Goal: Information Seeking & Learning: Learn about a topic

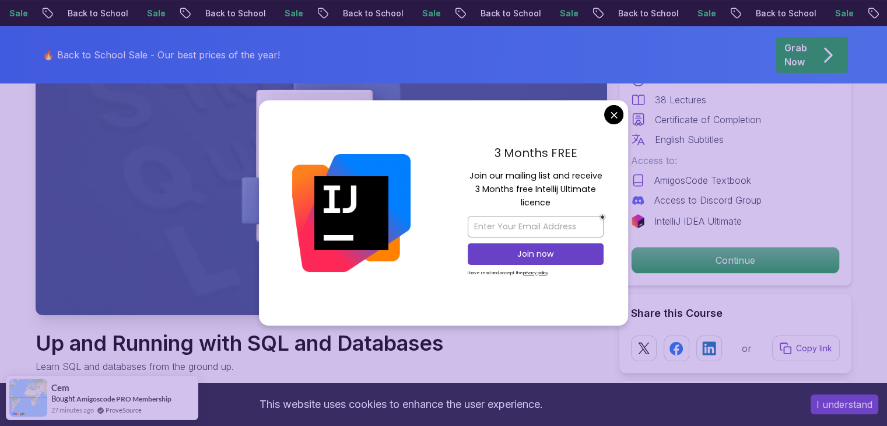
click at [625, 117] on div "3 Months FREE Join our mailing list and receive 3 Months free Intellij Ultimate…" at bounding box center [535, 212] width 185 height 225
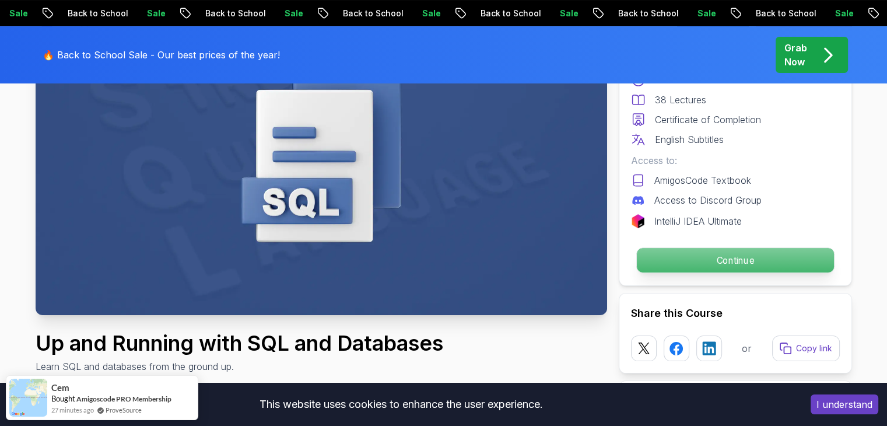
click at [729, 260] on p "Continue" at bounding box center [735, 260] width 197 height 25
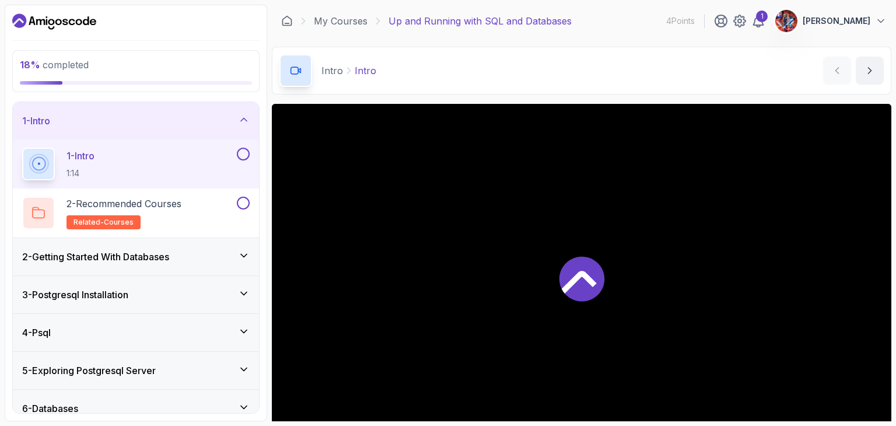
click at [187, 258] on div "2 - Getting Started With Databases" at bounding box center [136, 257] width 228 height 14
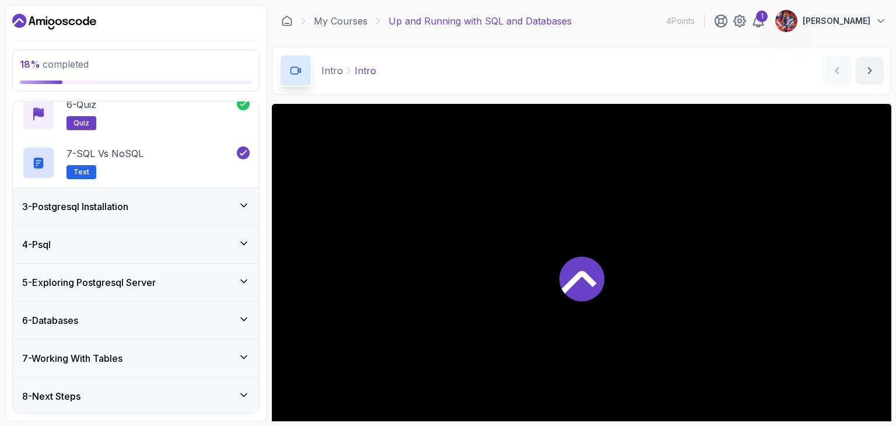
scroll to position [333, 0]
click at [260, 170] on div "18 % completed 1 - Intro 2 - Getting Started With Databases 1 - What Is A Datab…" at bounding box center [136, 213] width 263 height 417
click at [228, 199] on div "3 - Postgresql Installation" at bounding box center [136, 206] width 228 height 14
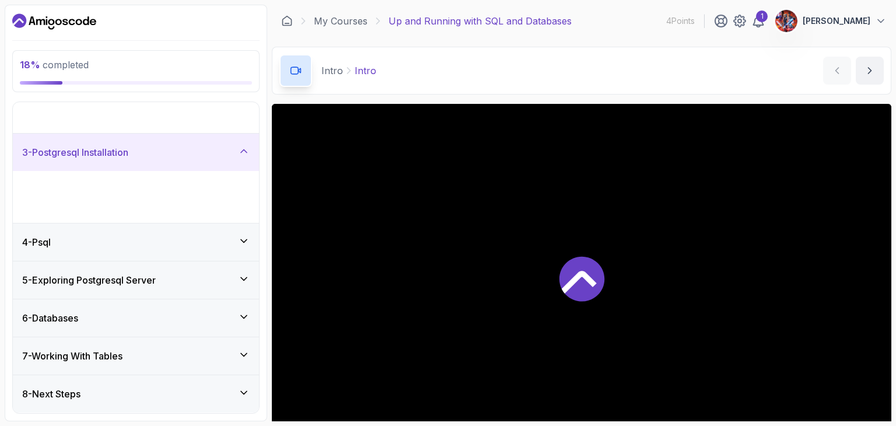
scroll to position [0, 0]
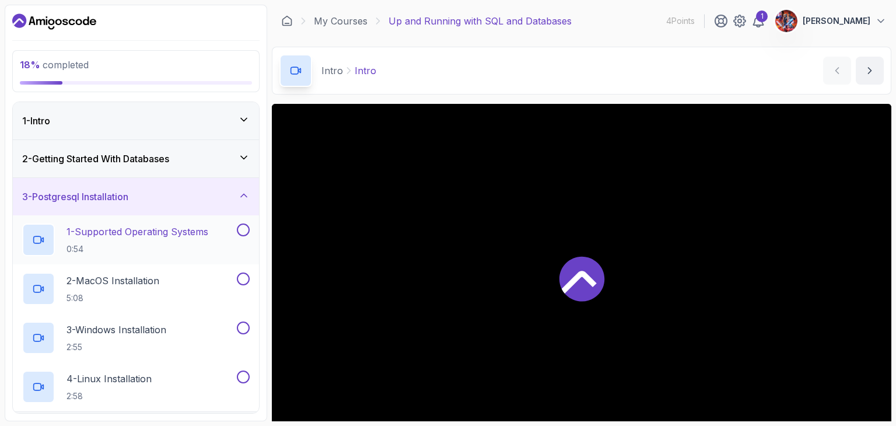
click at [240, 223] on button at bounding box center [243, 229] width 13 height 13
click at [618, 271] on div at bounding box center [582, 278] width 620 height 348
click at [90, 225] on p "1 - Supported Operating Systems" at bounding box center [138, 232] width 142 height 14
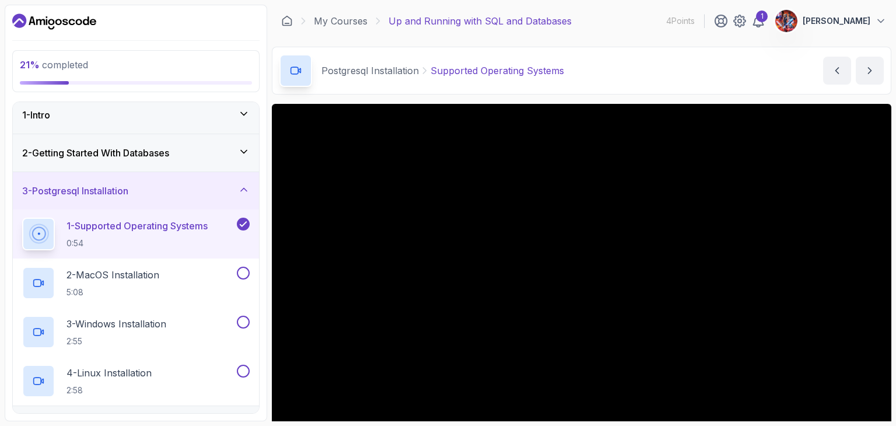
click at [194, 145] on div "2 - Getting Started With Databases" at bounding box center [136, 152] width 246 height 37
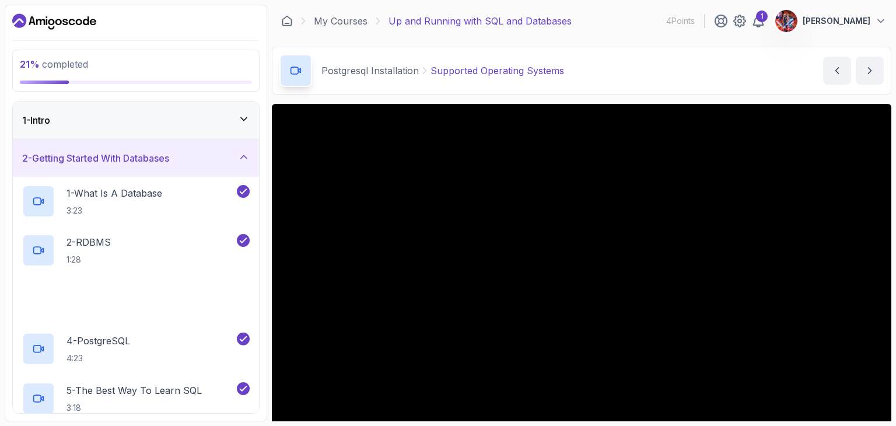
click at [194, 145] on div "2 - Getting Started With Databases" at bounding box center [136, 157] width 246 height 37
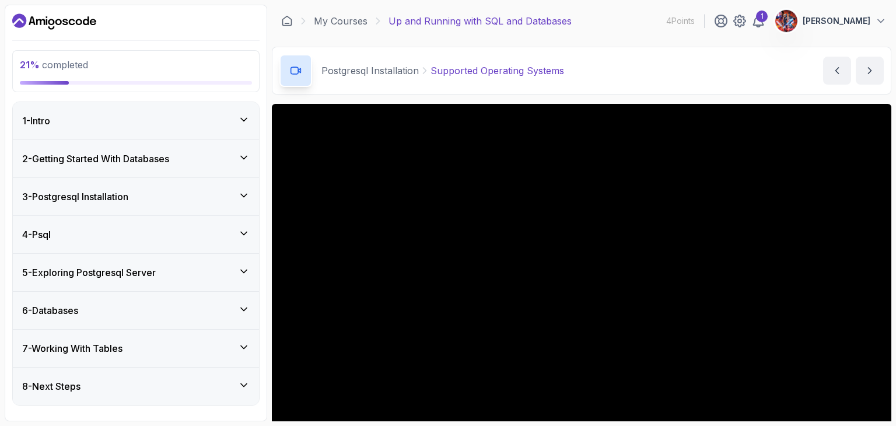
click at [194, 145] on div "2 - Getting Started With Databases" at bounding box center [136, 158] width 246 height 37
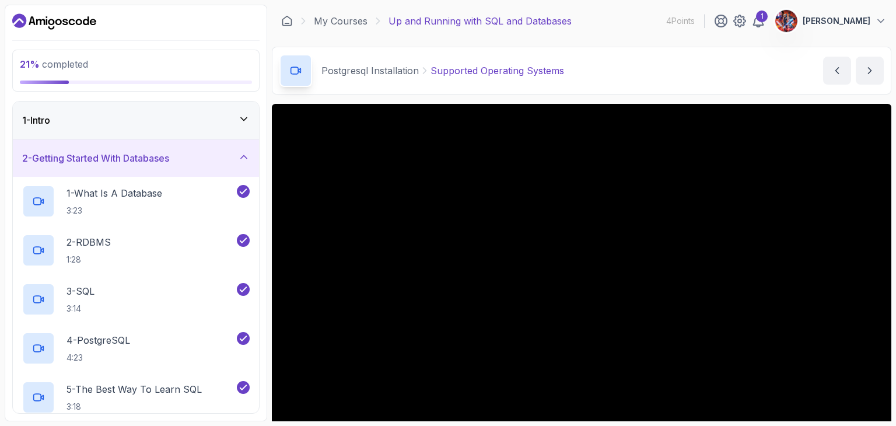
click at [249, 159] on icon at bounding box center [244, 157] width 12 height 12
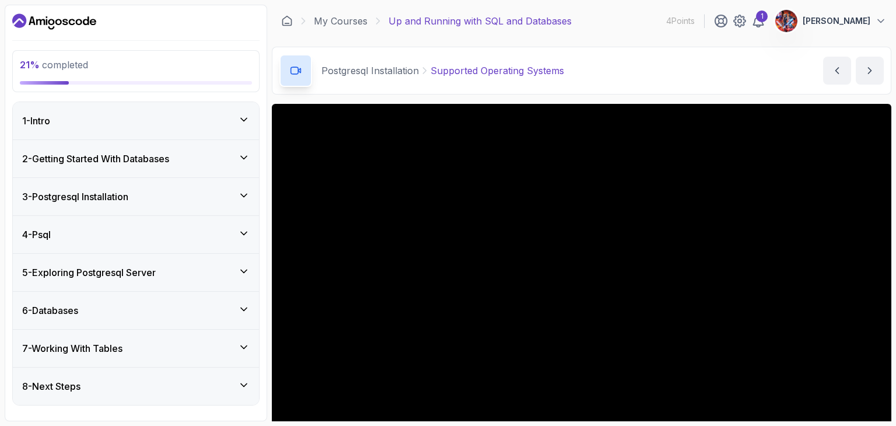
click at [253, 111] on div "1 - Intro" at bounding box center [136, 120] width 246 height 37
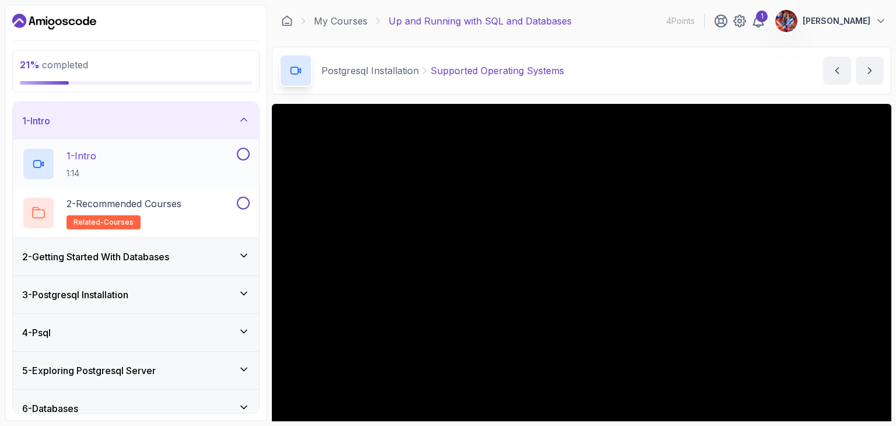
click at [242, 155] on button at bounding box center [243, 154] width 13 height 13
click at [242, 203] on button at bounding box center [243, 203] width 13 height 13
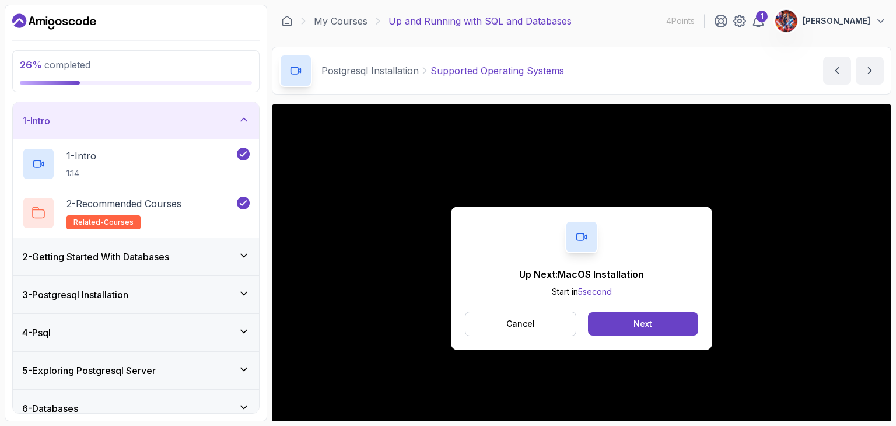
click at [237, 286] on div "3 - Postgresql Installation" at bounding box center [136, 294] width 246 height 37
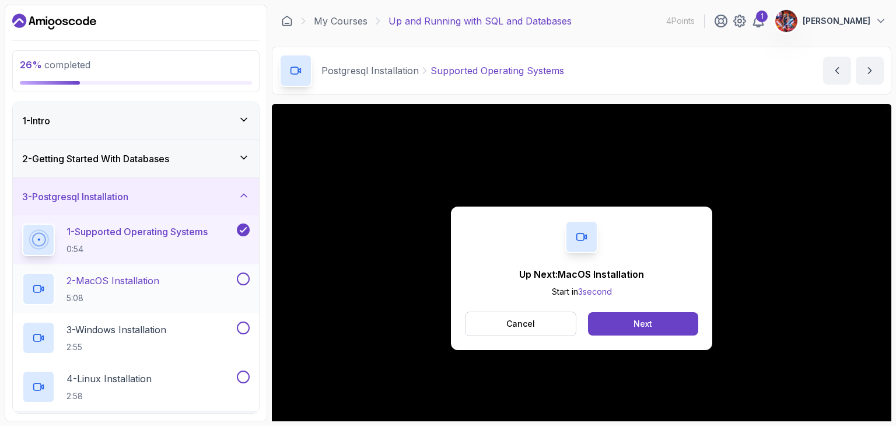
click at [167, 285] on div "2 - MacOS Installation 5:08" at bounding box center [128, 288] width 212 height 33
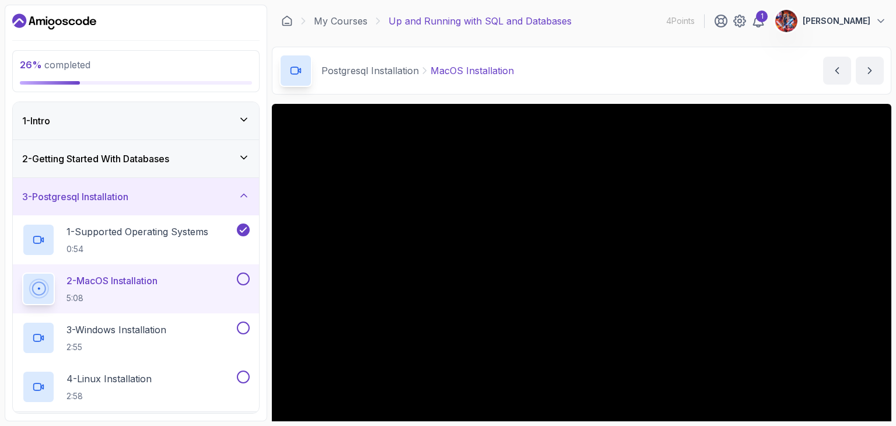
click at [247, 280] on button at bounding box center [243, 278] width 13 height 13
click at [246, 375] on button at bounding box center [243, 377] width 13 height 13
click at [132, 341] on p "2:55" at bounding box center [117, 347] width 100 height 12
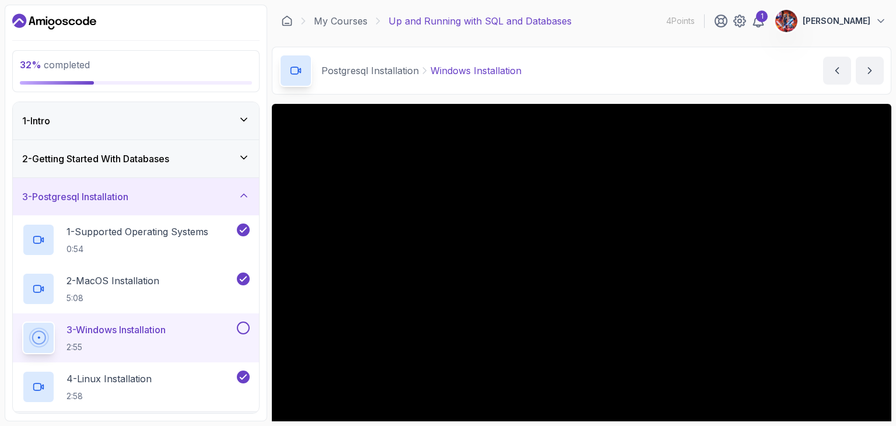
click at [243, 328] on button at bounding box center [243, 327] width 13 height 13
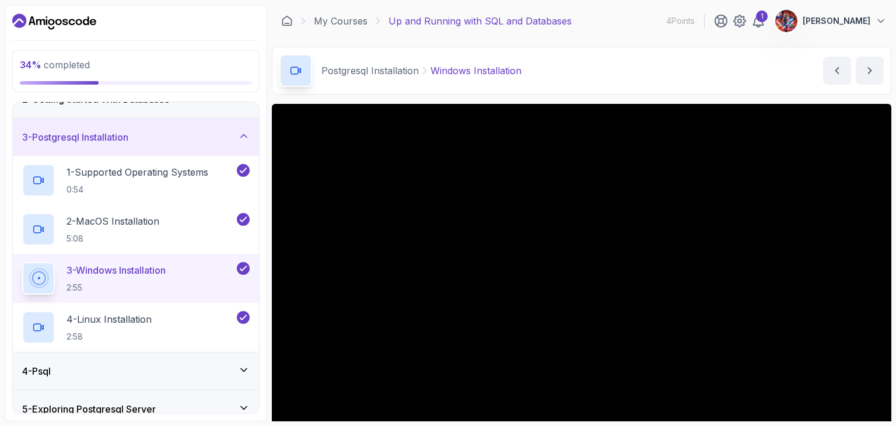
scroll to position [70, 0]
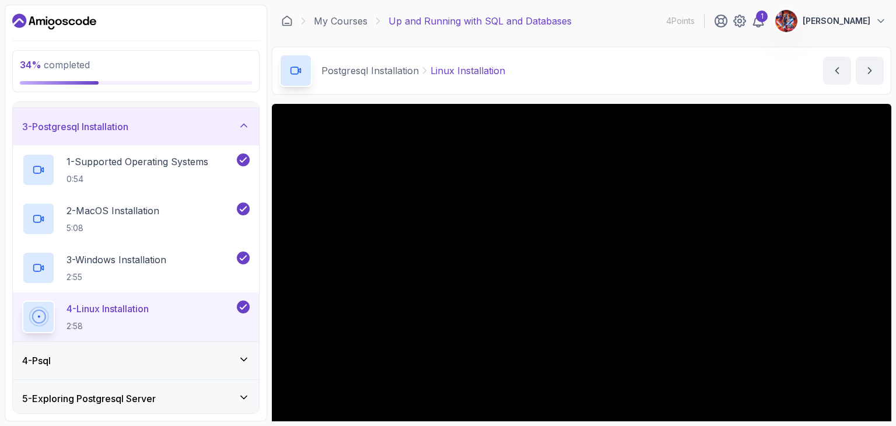
click at [184, 137] on div "3 - Postgresql Installation" at bounding box center [136, 126] width 246 height 37
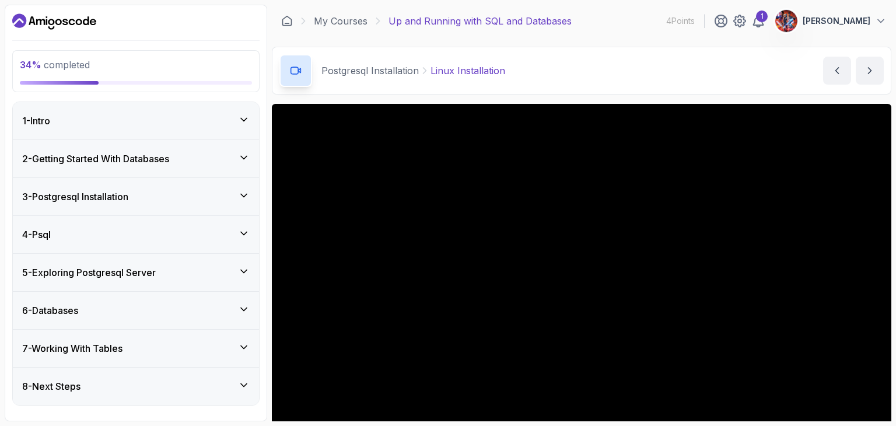
click at [191, 158] on div "2 - Getting Started With Databases" at bounding box center [136, 159] width 228 height 14
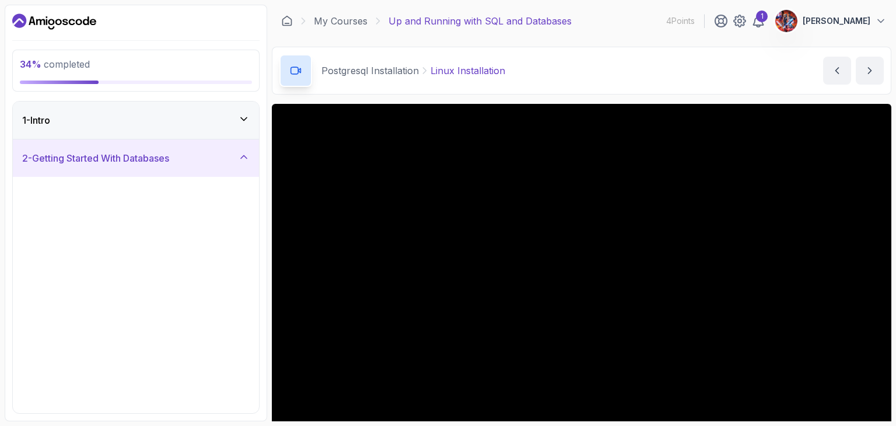
click at [191, 162] on div "2 - Getting Started With Databases" at bounding box center [136, 158] width 228 height 14
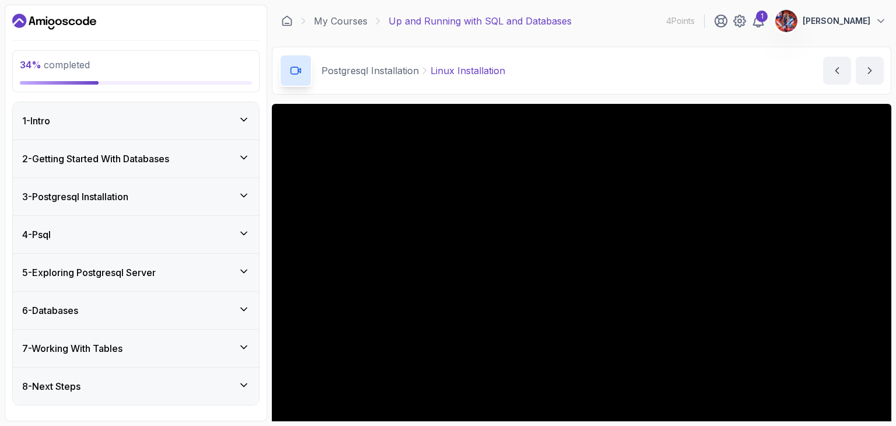
click at [201, 205] on div "3 - Postgresql Installation" at bounding box center [136, 196] width 246 height 37
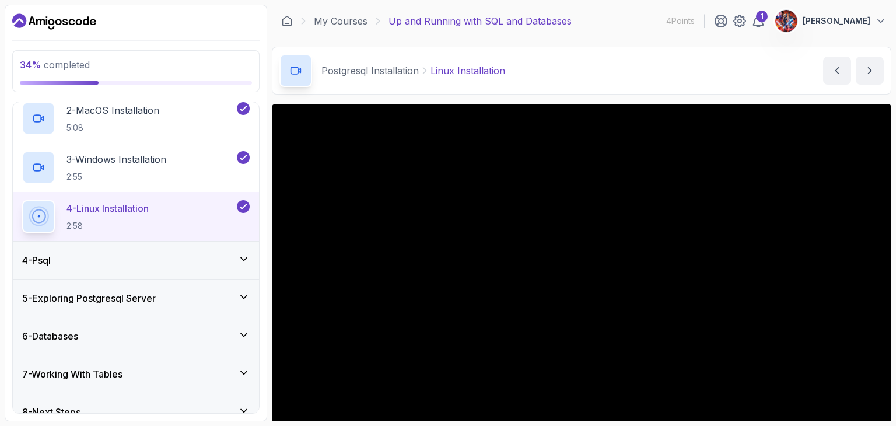
scroll to position [186, 0]
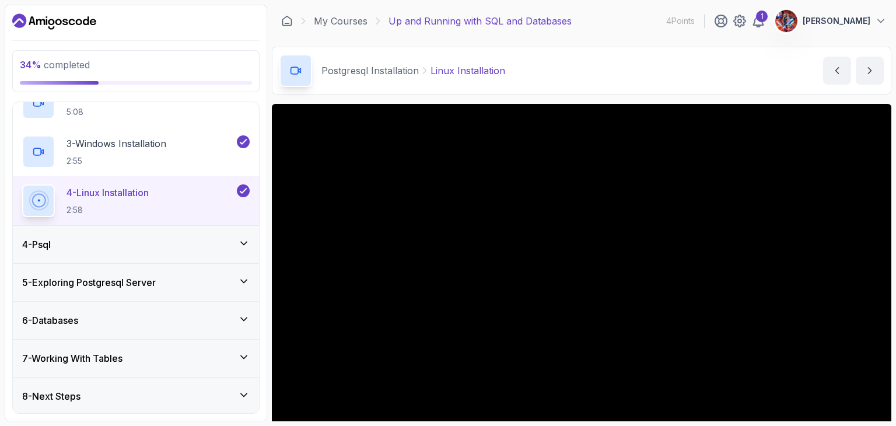
click at [123, 357] on h3 "7 - Working With Tables" at bounding box center [72, 358] width 100 height 14
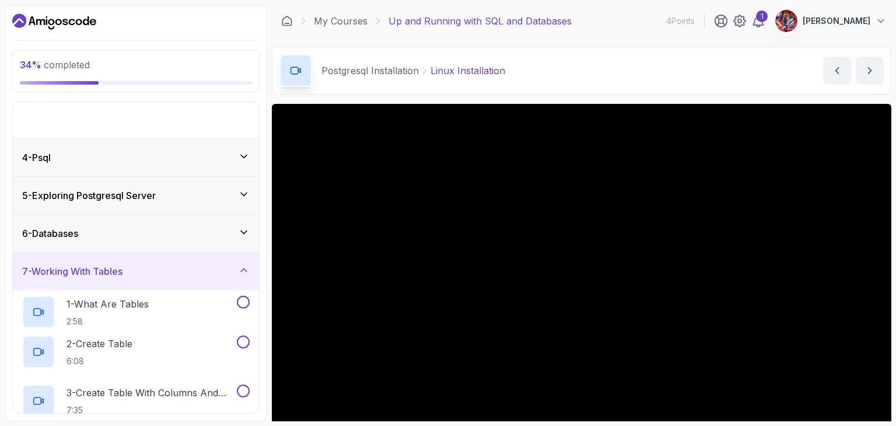
scroll to position [0, 0]
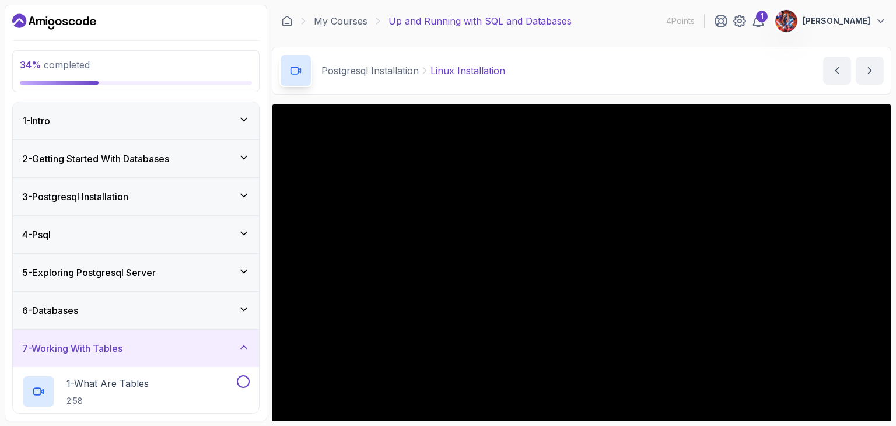
click at [241, 343] on icon at bounding box center [244, 347] width 12 height 12
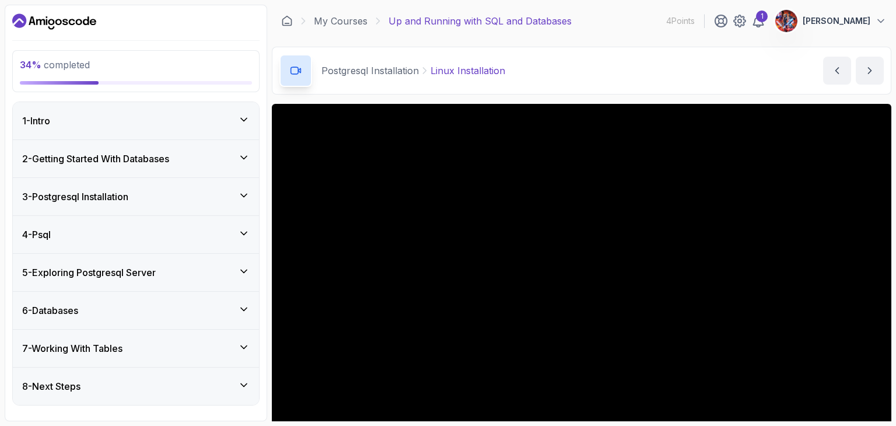
click at [243, 337] on div "7 - Working With Tables" at bounding box center [136, 348] width 246 height 37
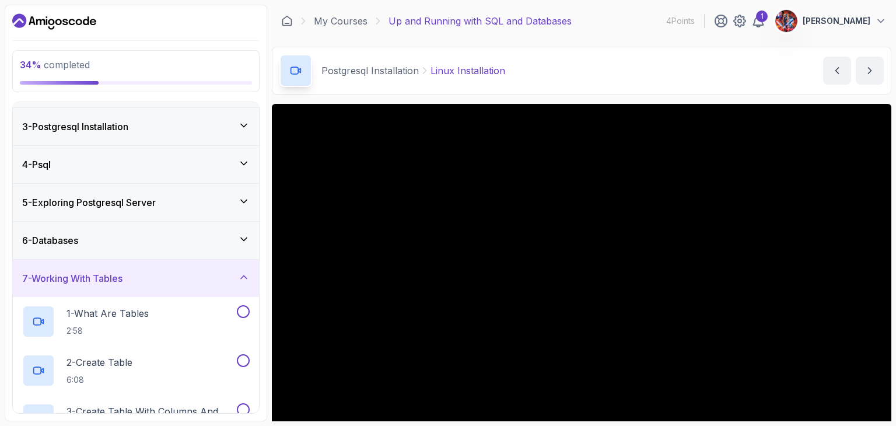
scroll to position [47, 0]
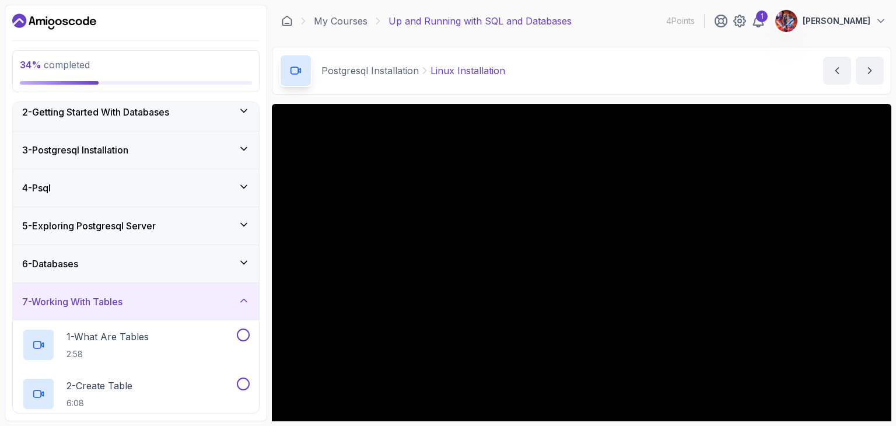
click at [239, 151] on icon at bounding box center [244, 149] width 12 height 12
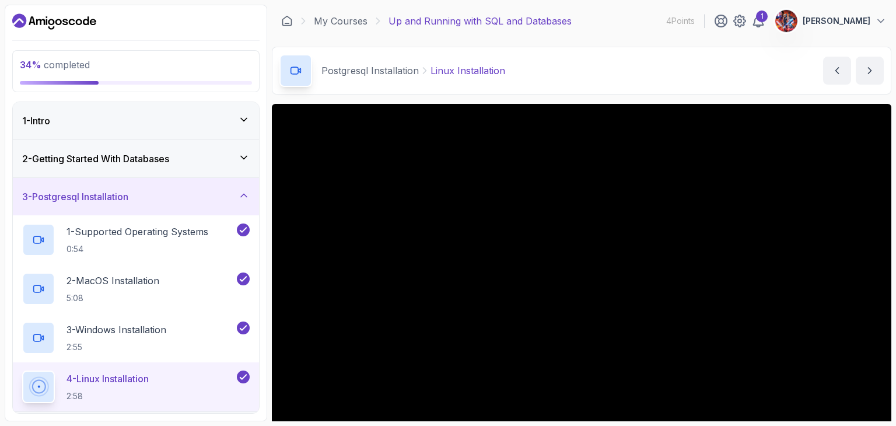
click at [241, 187] on div "3 - Postgresql Installation" at bounding box center [136, 196] width 246 height 37
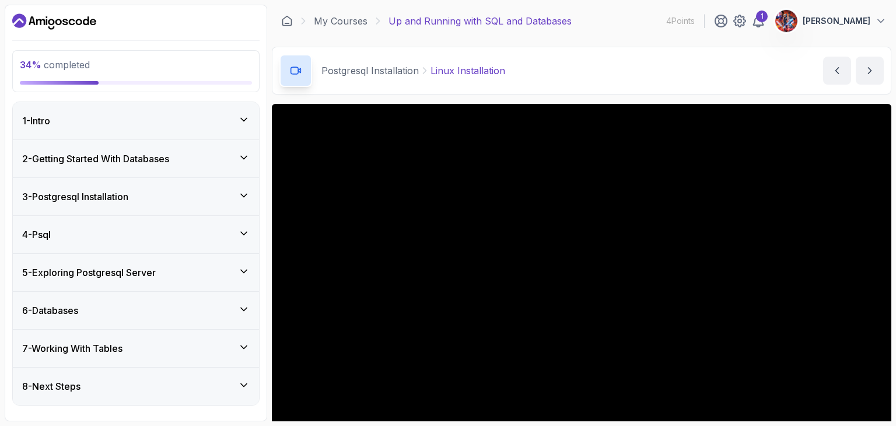
click at [229, 221] on div "4 - Psql" at bounding box center [136, 234] width 246 height 37
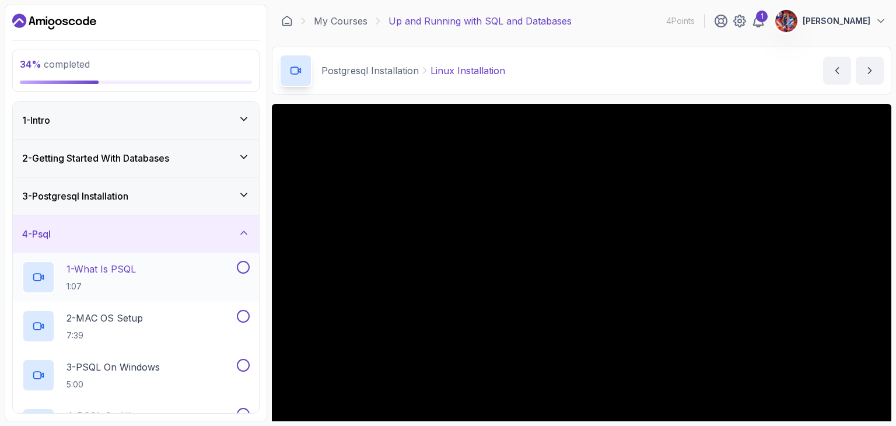
click at [50, 264] on div at bounding box center [38, 277] width 33 height 33
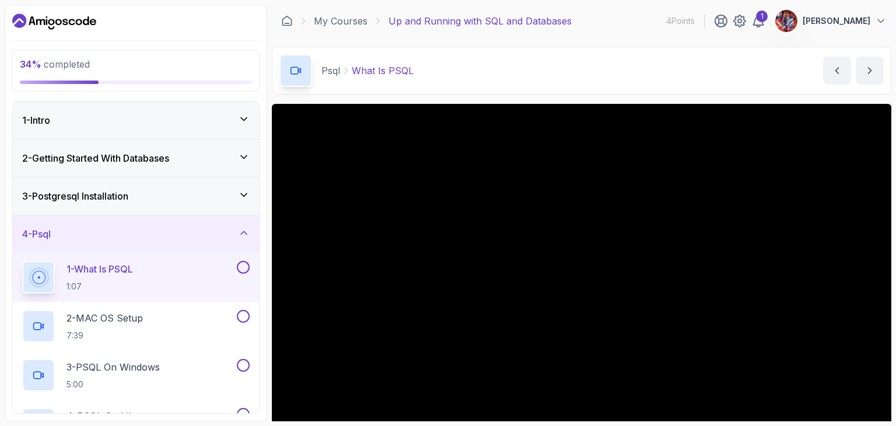
click at [599, 422] on section "34 % completed 1 - Intro 2 - Getting Started With Databases 3 - Postgresql Inst…" at bounding box center [448, 213] width 896 height 426
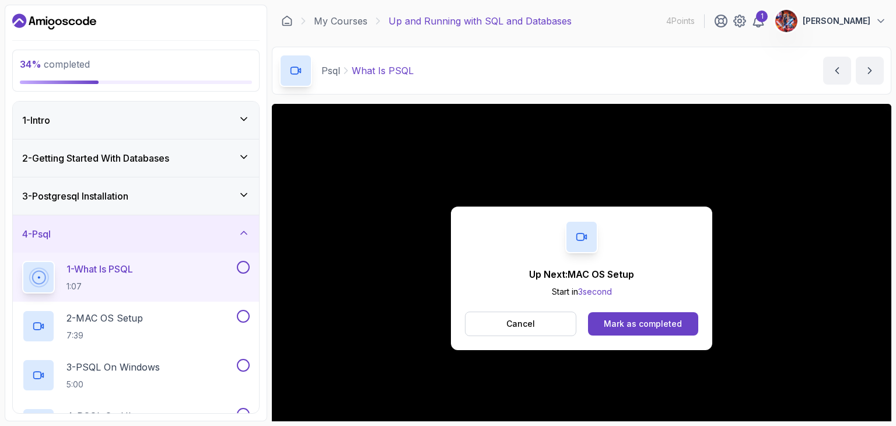
click at [242, 271] on button at bounding box center [243, 267] width 13 height 13
click at [244, 307] on div "2 - MAC OS Setup 7:39" at bounding box center [136, 326] width 246 height 49
click at [241, 319] on button at bounding box center [243, 316] width 13 height 13
click at [134, 377] on h2 "3 - PSQL On Windows 5:00" at bounding box center [113, 375] width 93 height 30
